Goal: Information Seeking & Learning: Learn about a topic

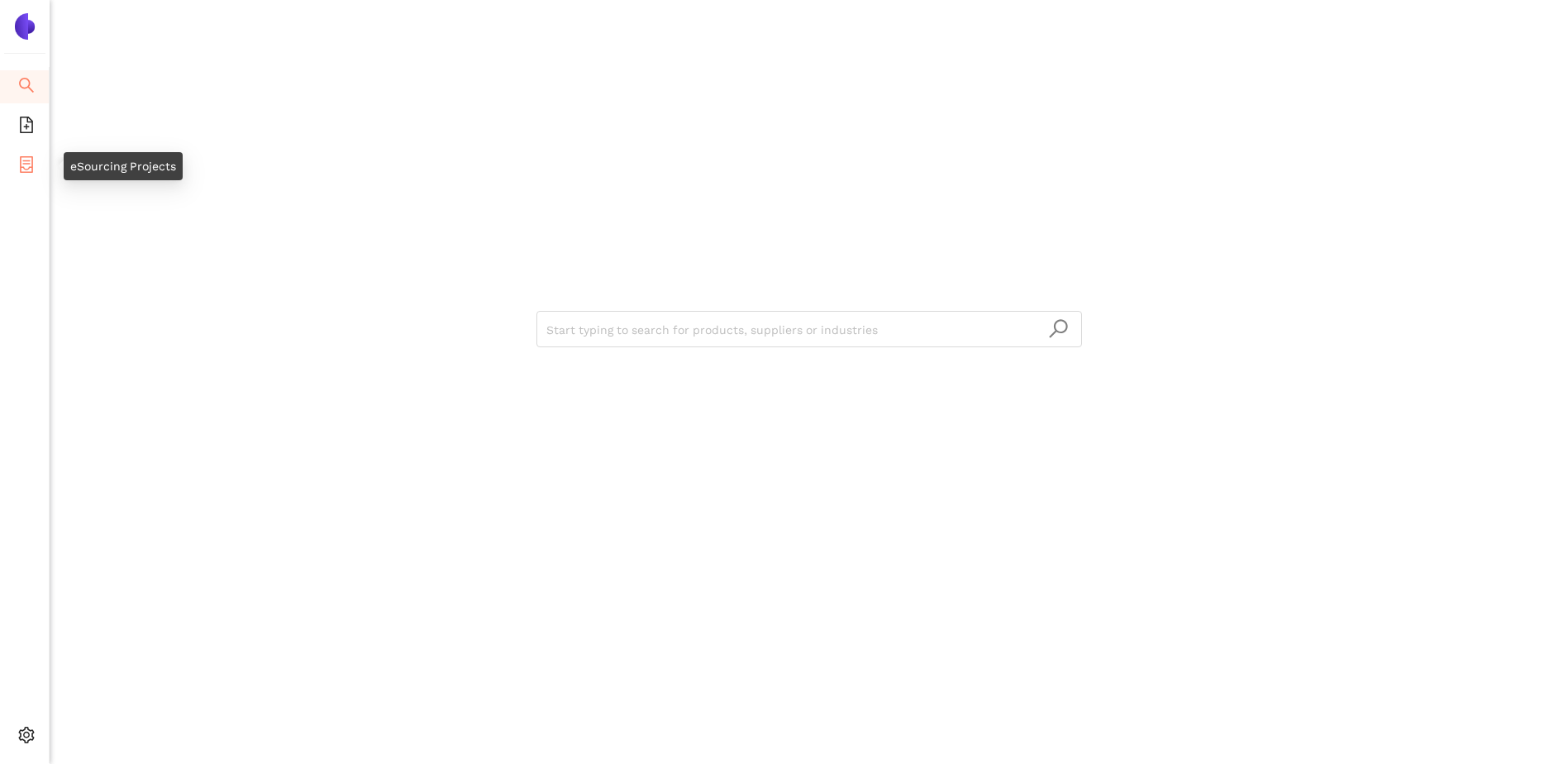
click at [19, 166] on icon "container" at bounding box center [27, 165] width 17 height 17
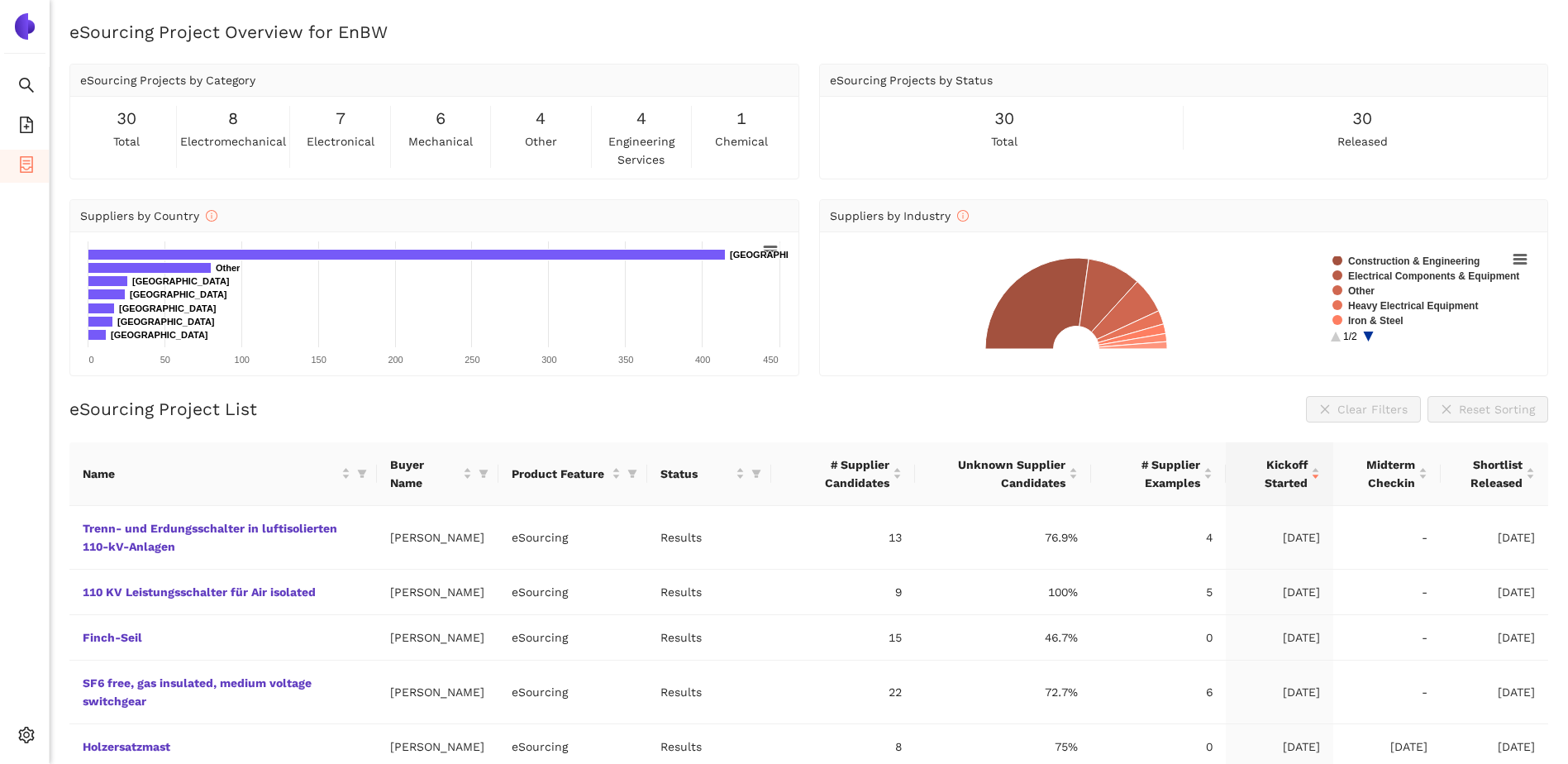
scroll to position [83, 0]
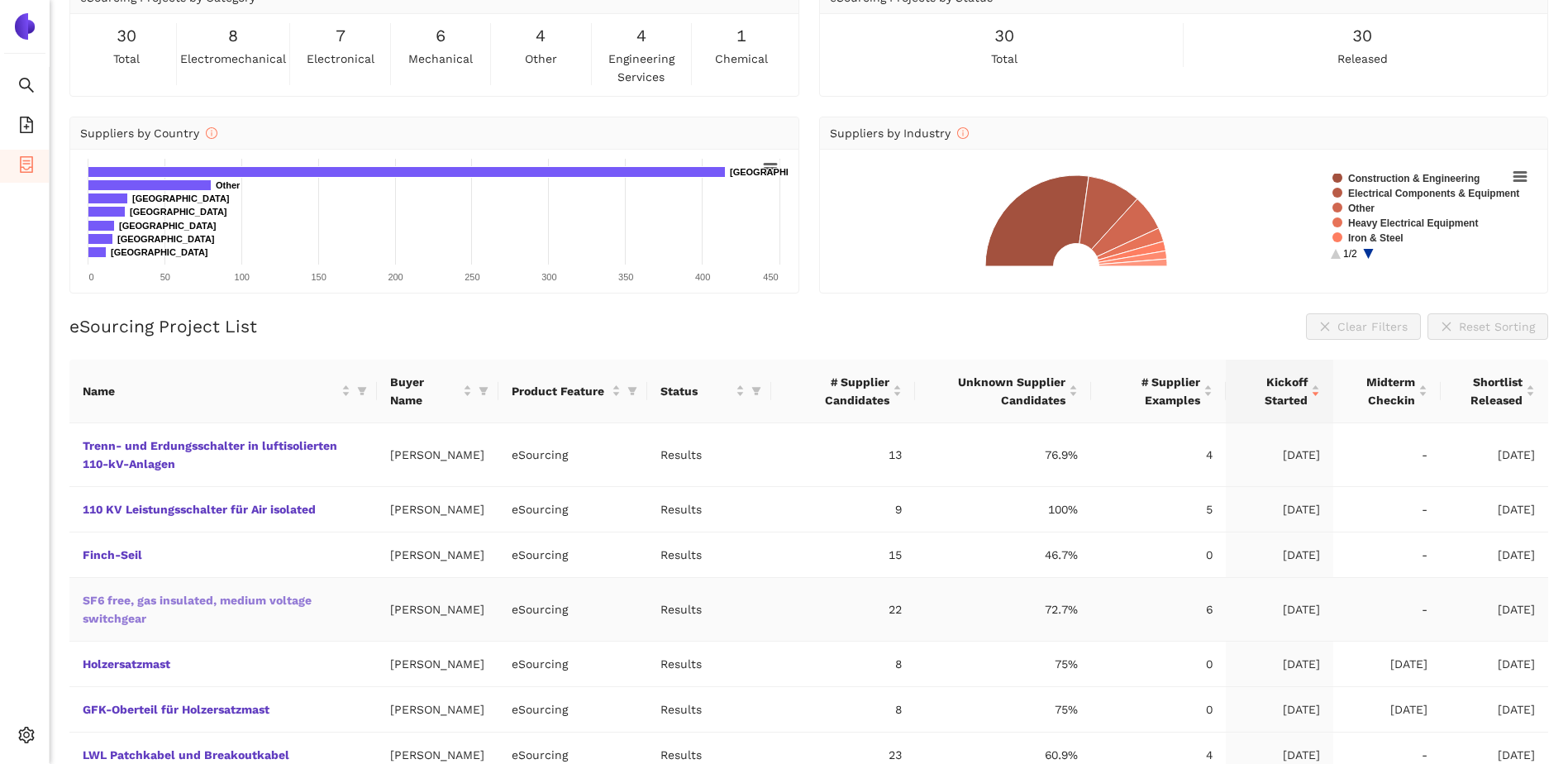
click at [0, 0] on link "SF6 free, gas insulated, medium voltage switchgear" at bounding box center [0, 0] width 0 height 0
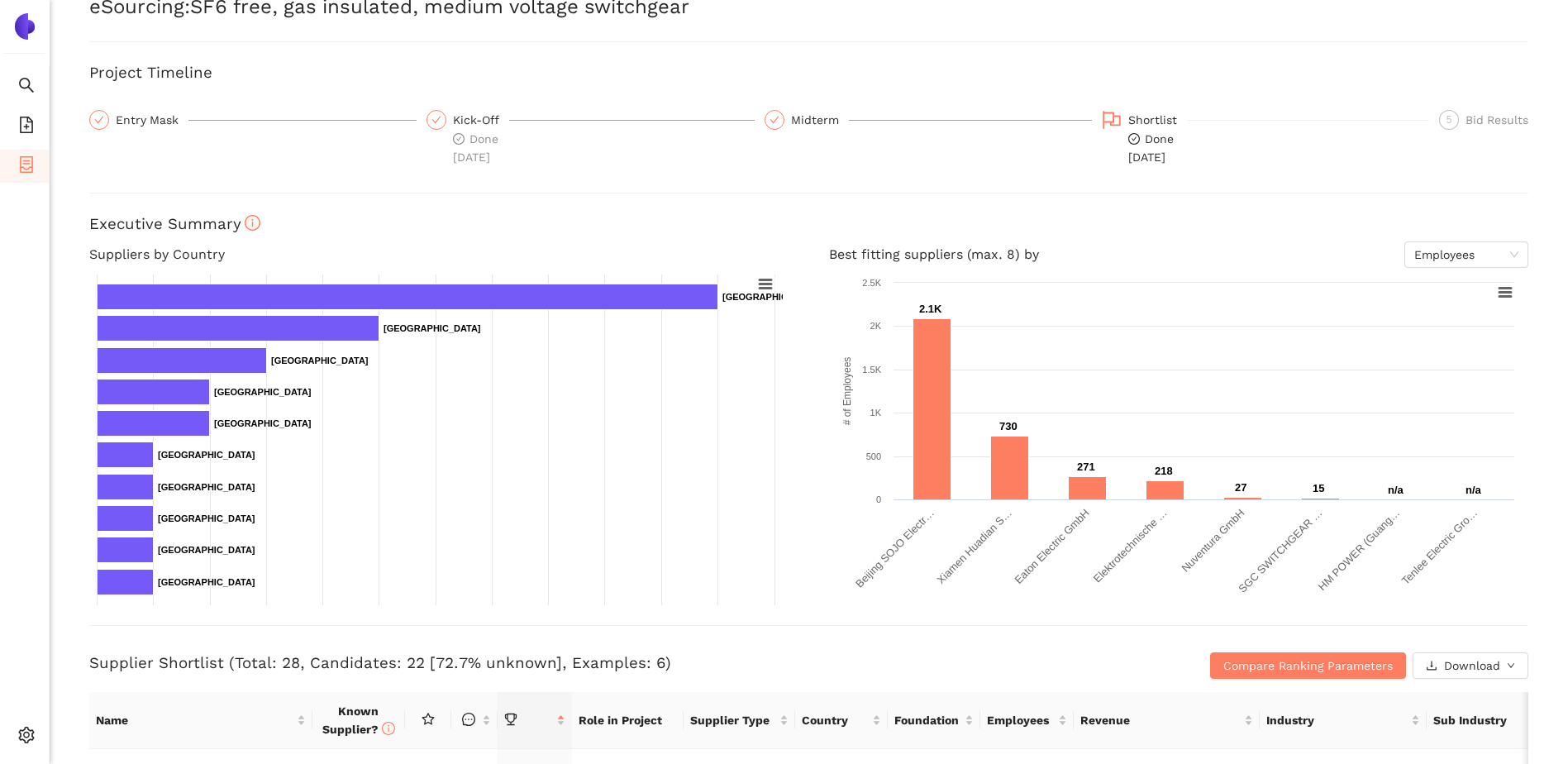
scroll to position [28, 0]
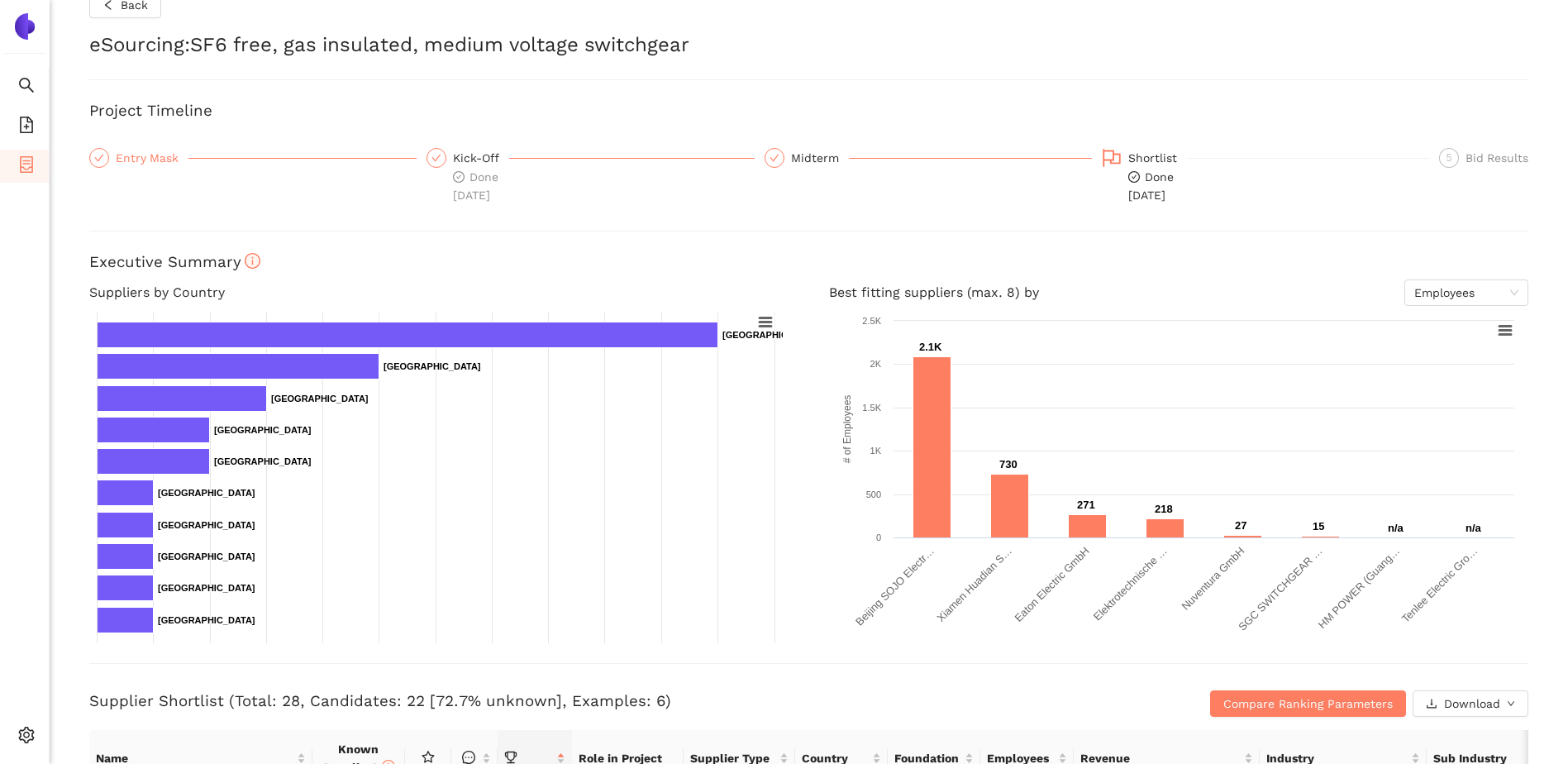
click at [145, 162] on div "Entry Mask" at bounding box center [152, 157] width 73 height 19
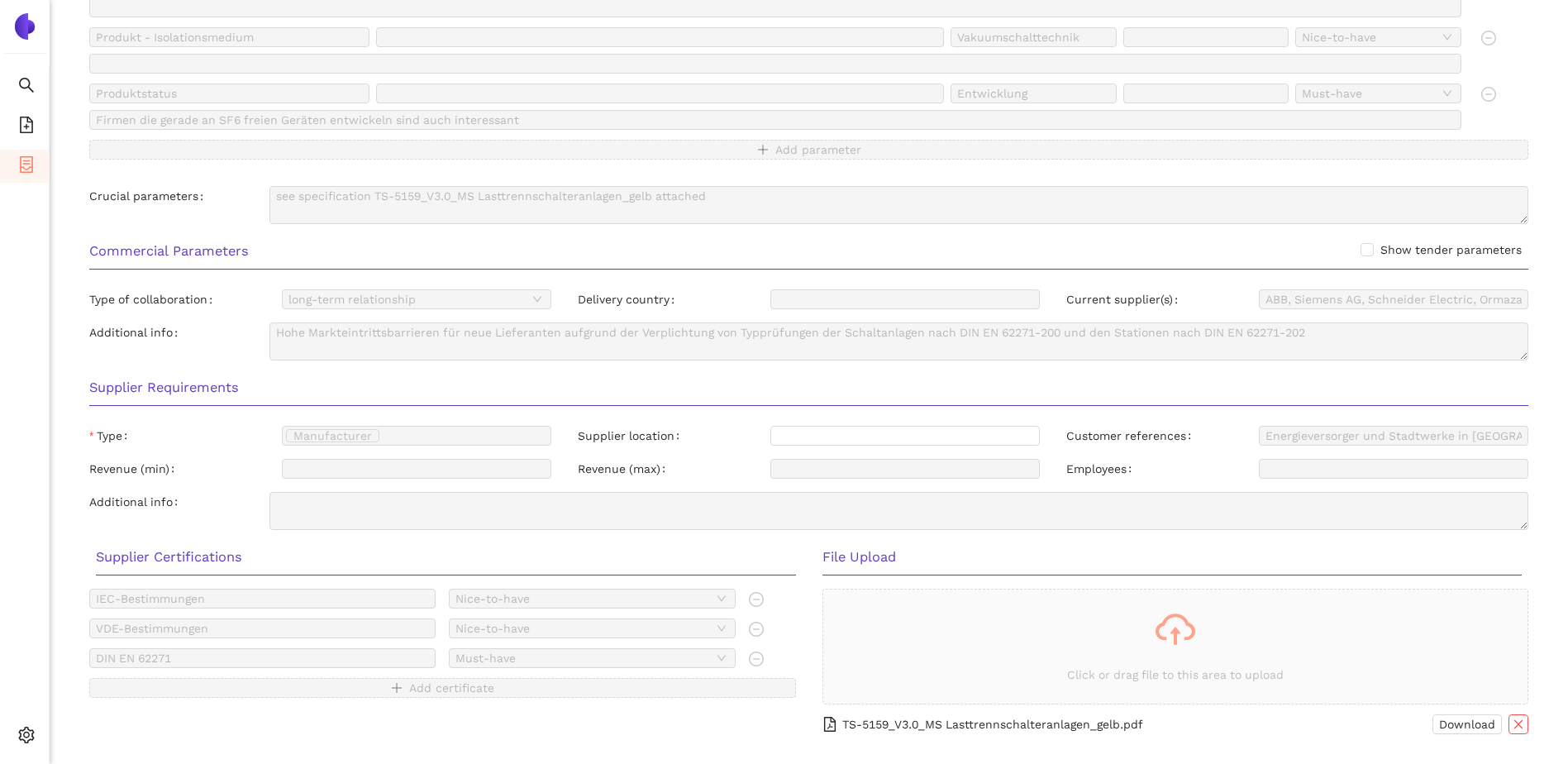
scroll to position [1251, 0]
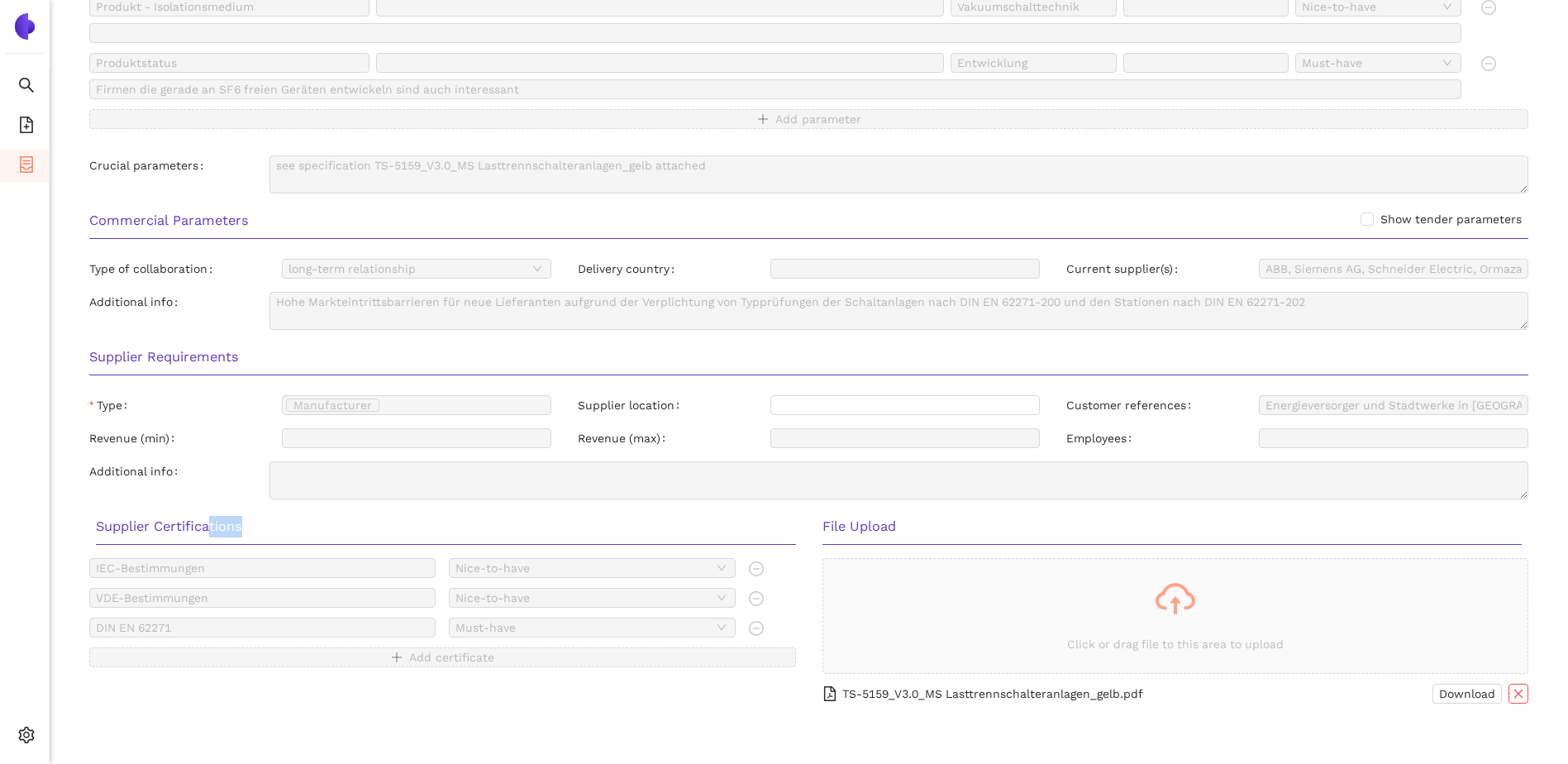
drag, startPoint x: 211, startPoint y: 526, endPoint x: 250, endPoint y: 526, distance: 39.0
click at [250, 526] on h3 "Supplier Certifications" at bounding box center [446, 526] width 700 height 21
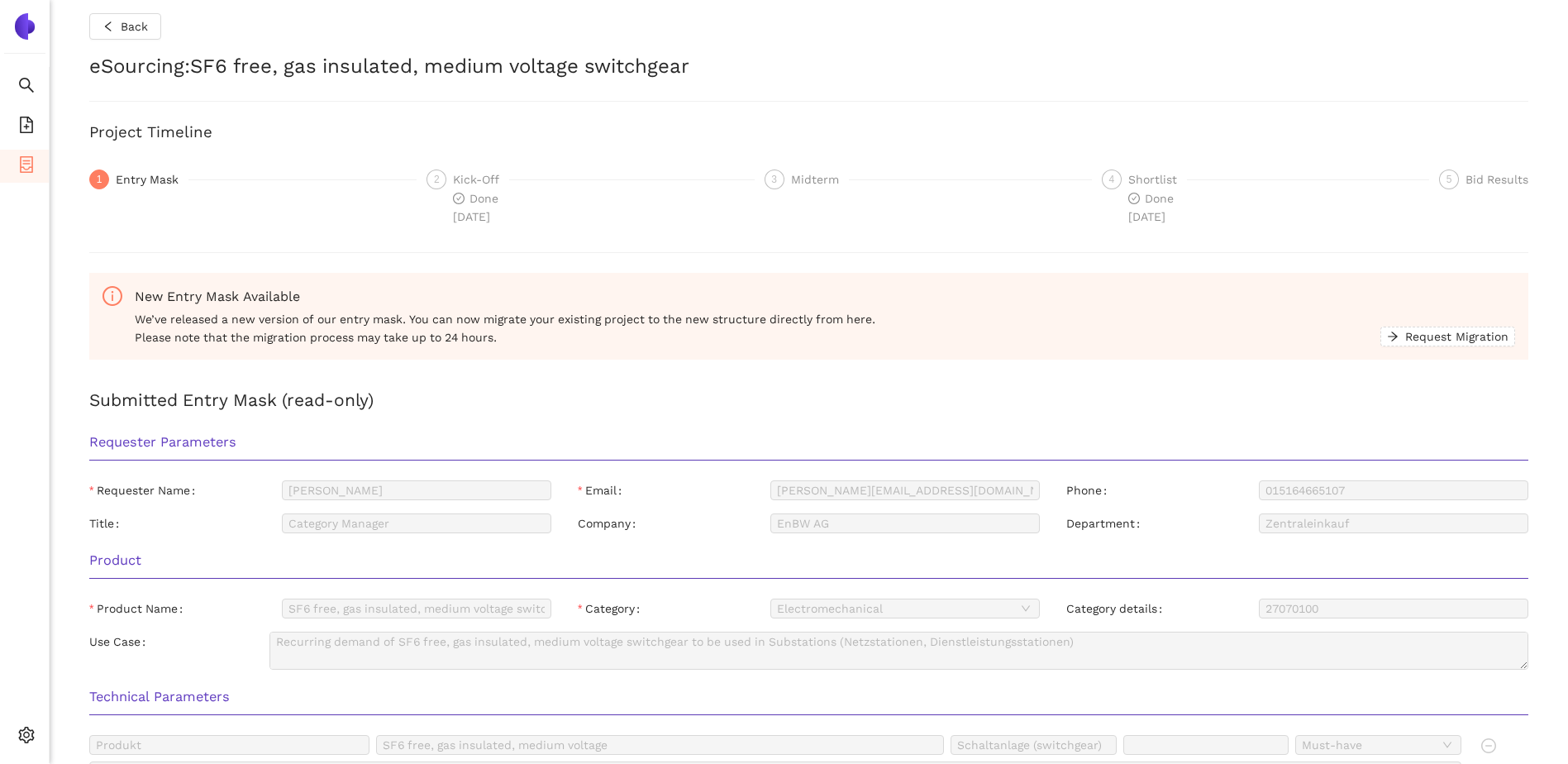
scroll to position [0, 0]
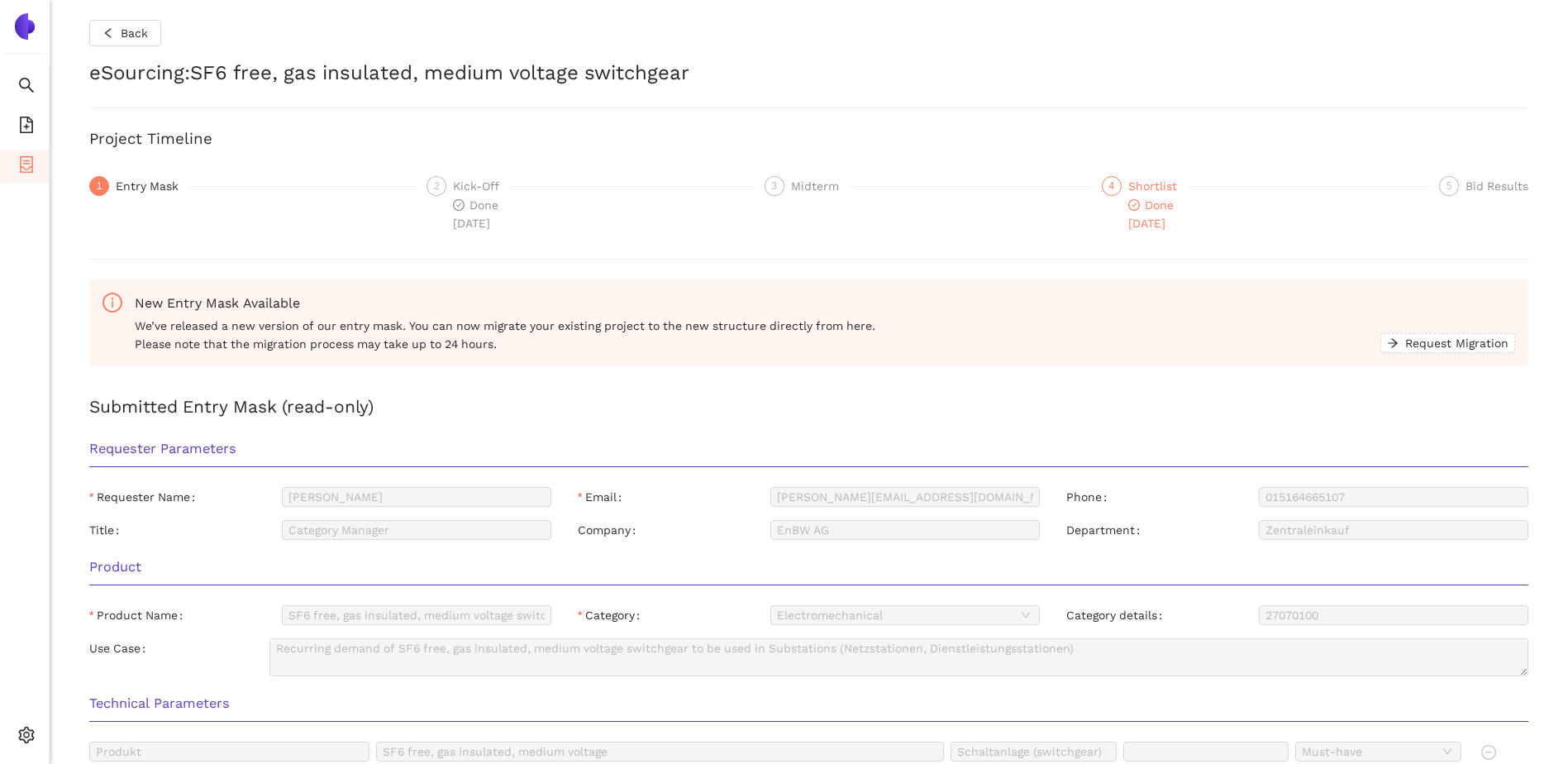
click at [1156, 192] on div "Shortlist" at bounding box center [1157, 185] width 58 height 19
